Goal: Transaction & Acquisition: Purchase product/service

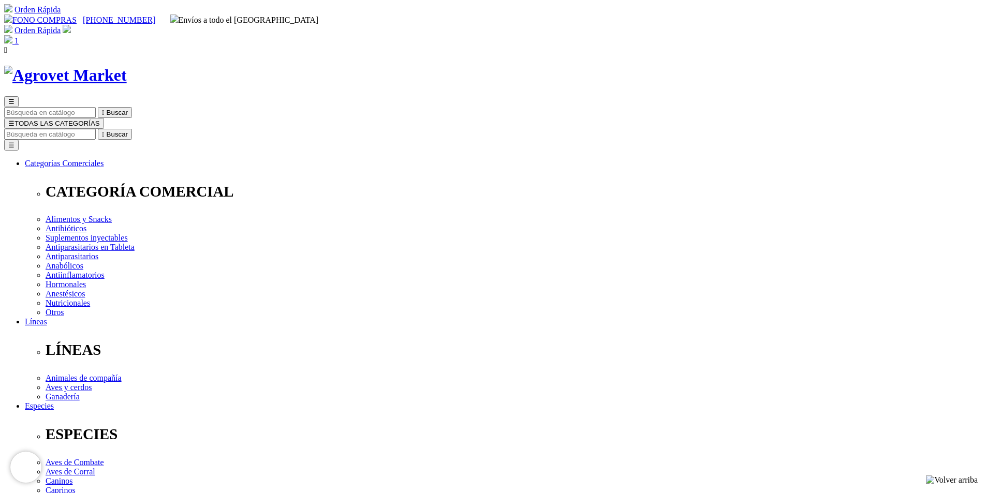
click at [12, 35] on img at bounding box center [8, 39] width 8 height 8
click at [71, 25] on img at bounding box center [67, 29] width 8 height 8
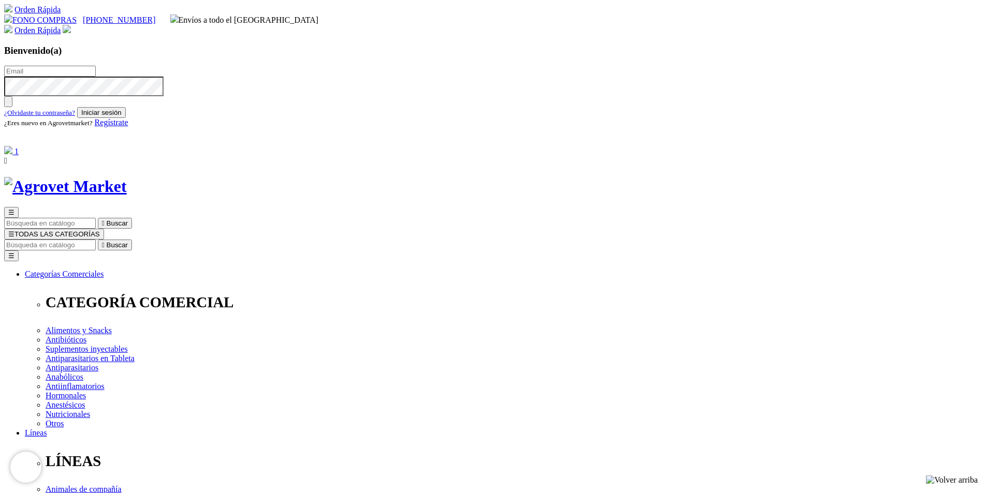
click at [128, 127] on span "Regístrate" at bounding box center [112, 122] width 34 height 9
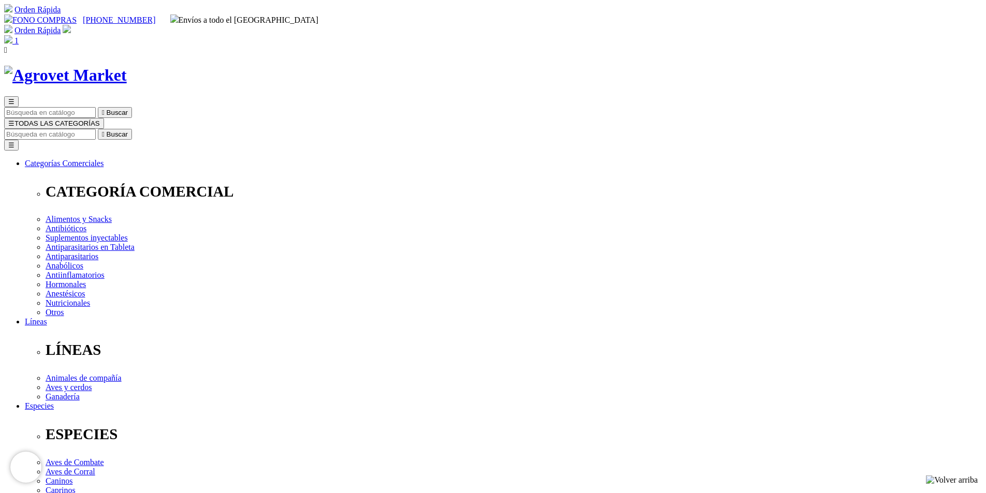
radio input "true"
type input "y"
type input "Yesenia"
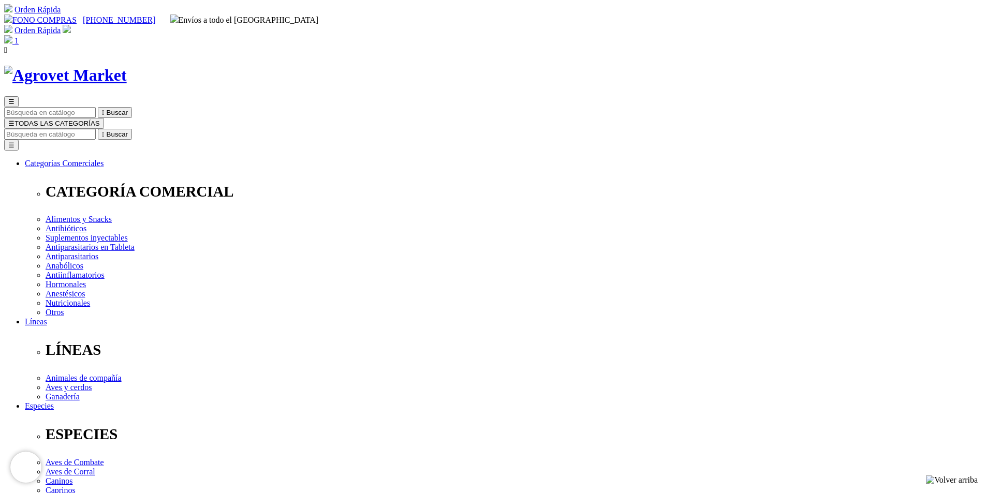
type input "Suárez Pérez"
select select "DNI"
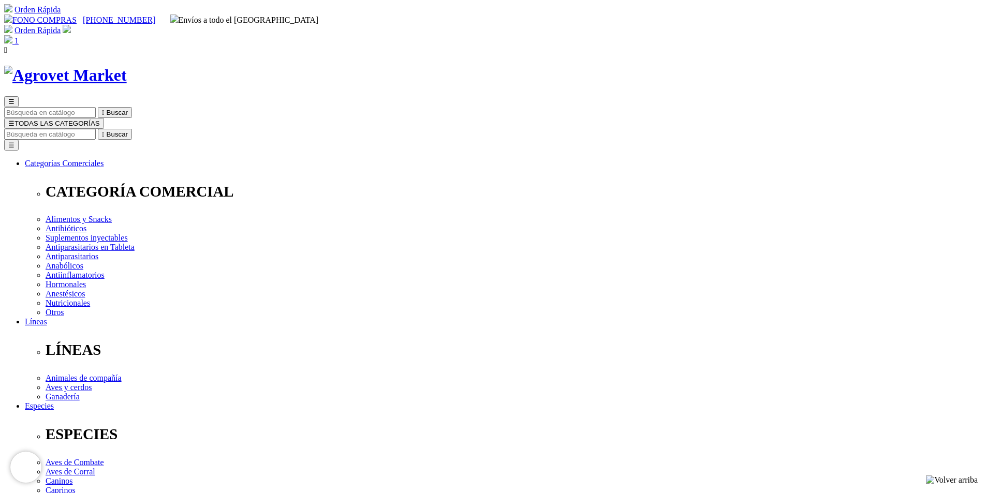
scroll to position [1, 0]
type input "70367396"
select select "Propietario_de_mascota"
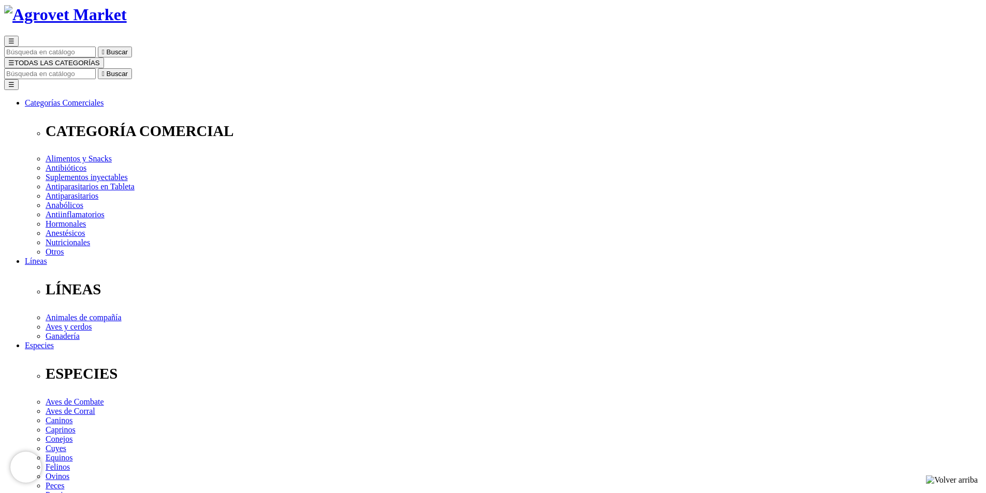
scroll to position [207, 0]
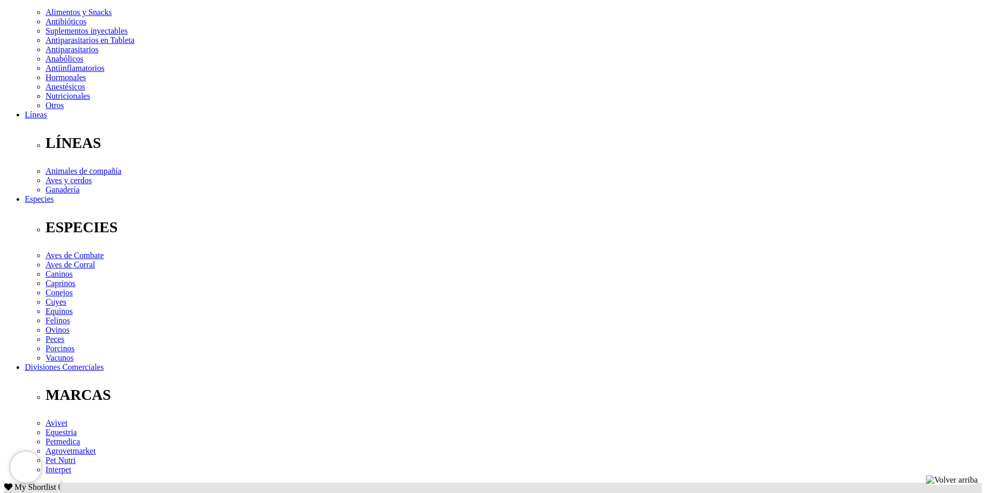
type input "yeyesabella@gmail.com"
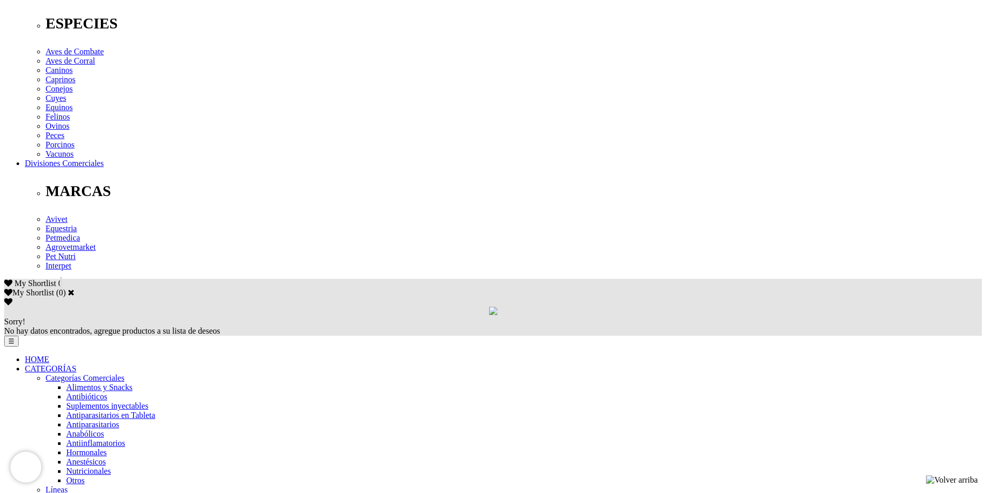
scroll to position [414, 0]
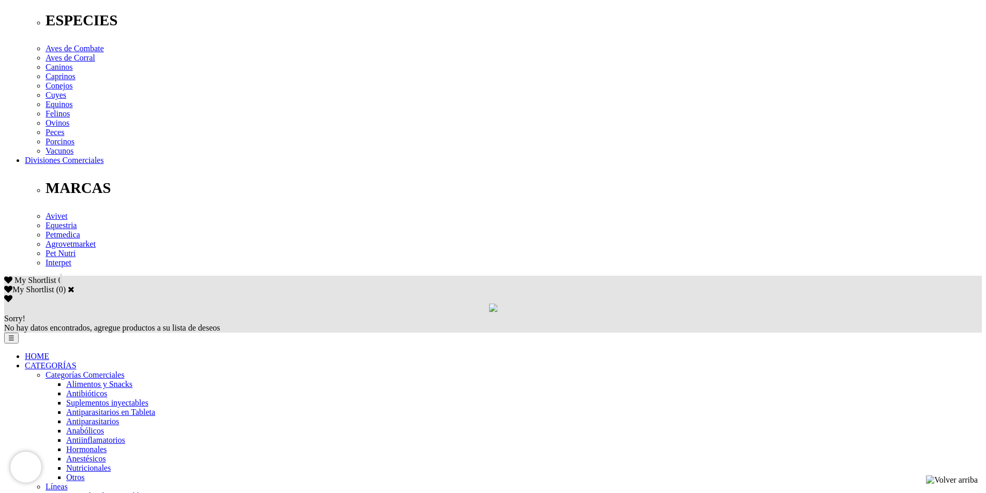
type input "24/09/1997"
checkbox input "true"
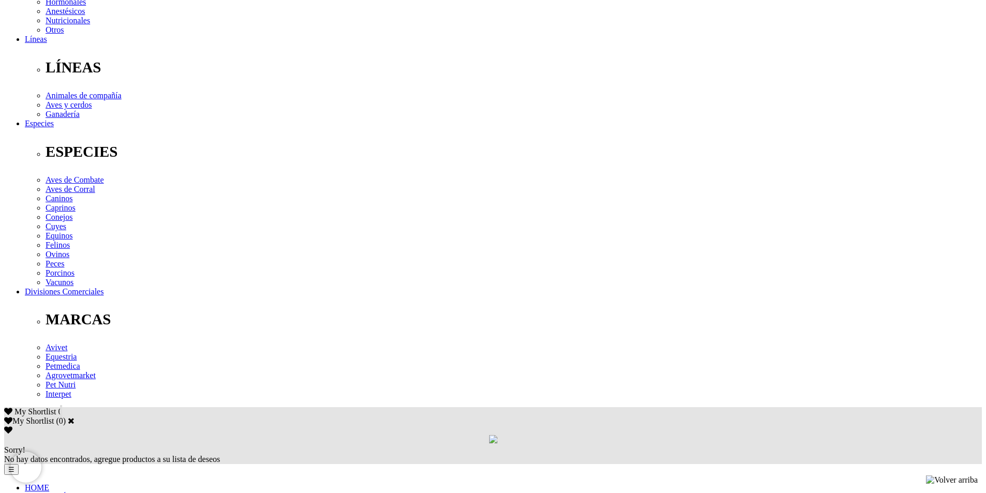
scroll to position [259, 0]
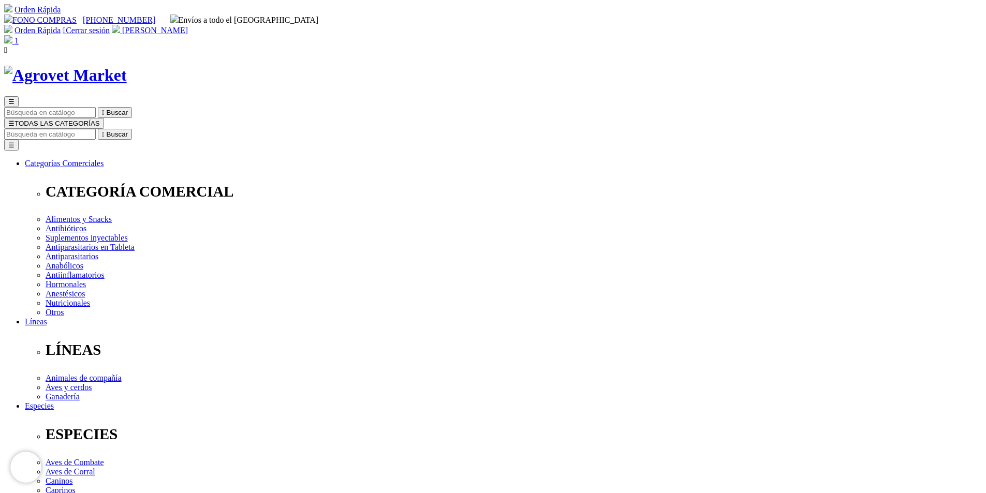
click at [12, 35] on img at bounding box center [8, 39] width 8 height 8
